Goal: Find specific page/section: Find specific page/section

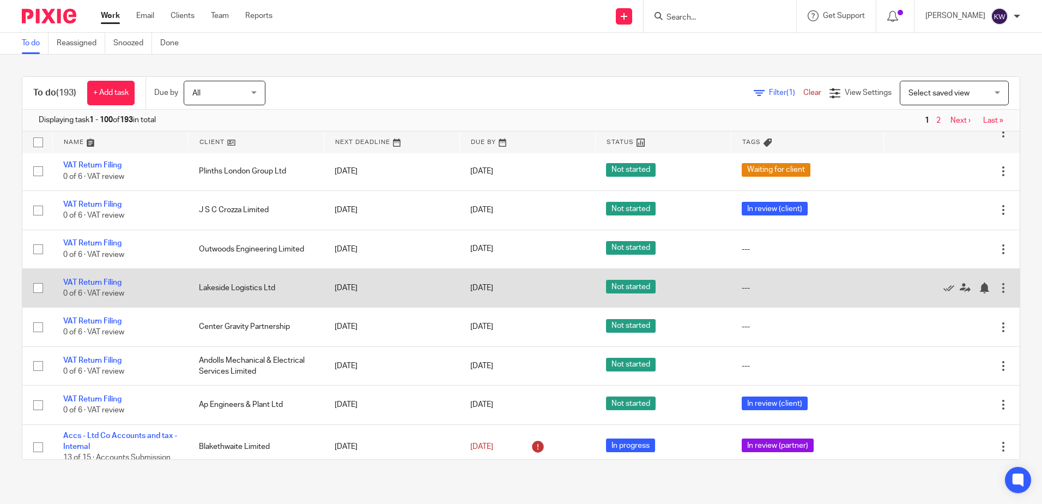
scroll to position [763, 0]
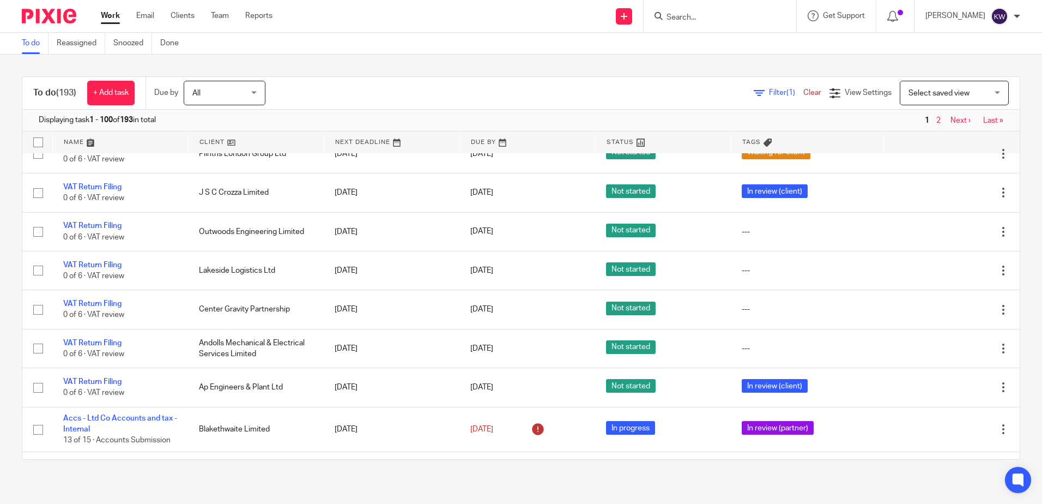
click at [698, 20] on input "Search" at bounding box center [715, 18] width 98 height 10
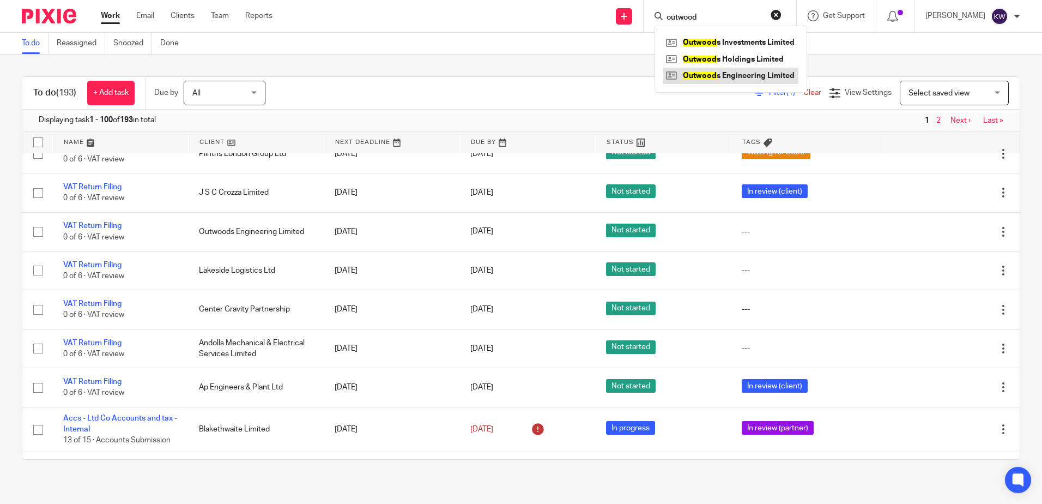
type input "outwood"
click at [738, 69] on link at bounding box center [731, 76] width 135 height 16
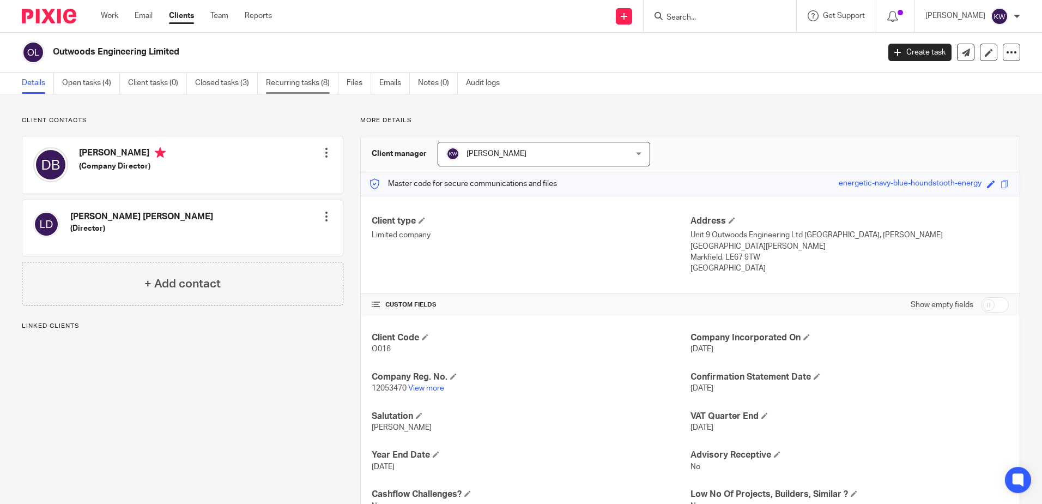
click at [310, 84] on link "Recurring tasks (8)" at bounding box center [302, 83] width 73 height 21
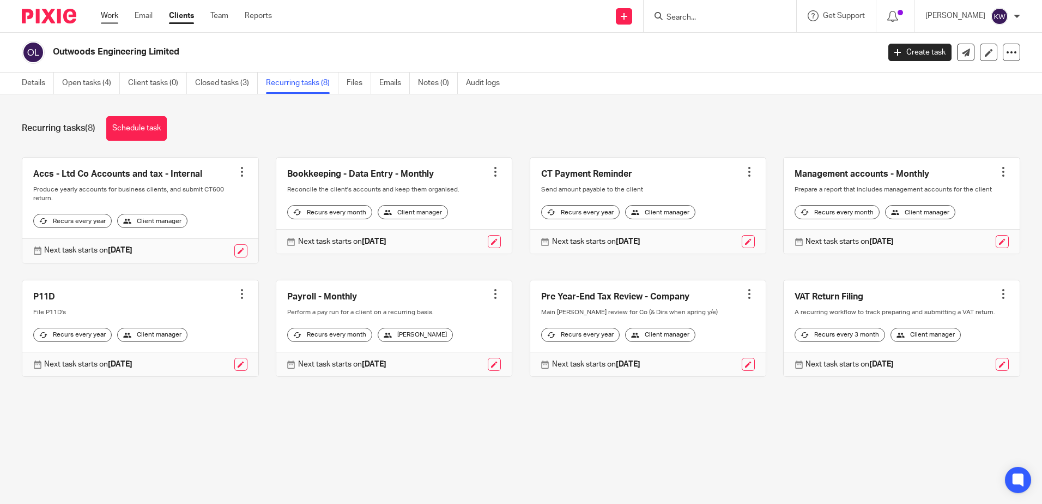
click at [108, 20] on link "Work" at bounding box center [109, 15] width 17 height 11
